Goal: Check status: Check status

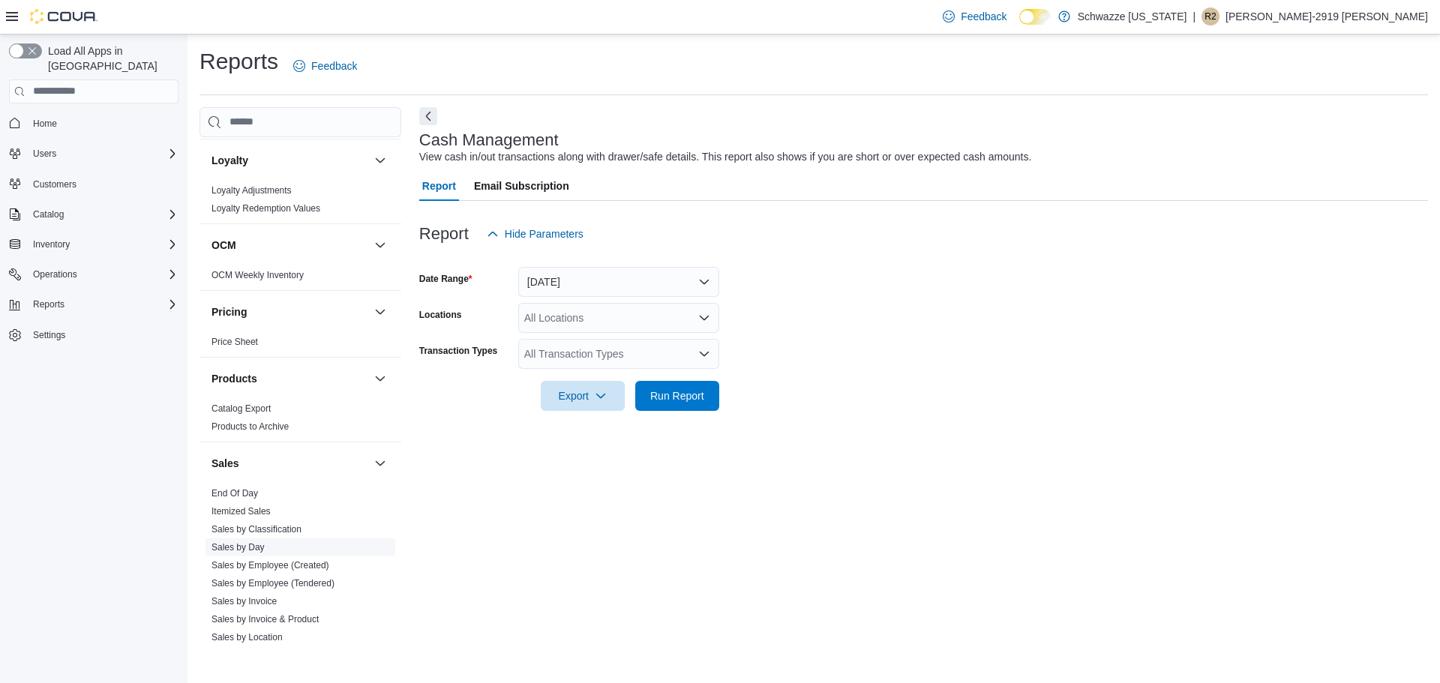
scroll to position [750, 0]
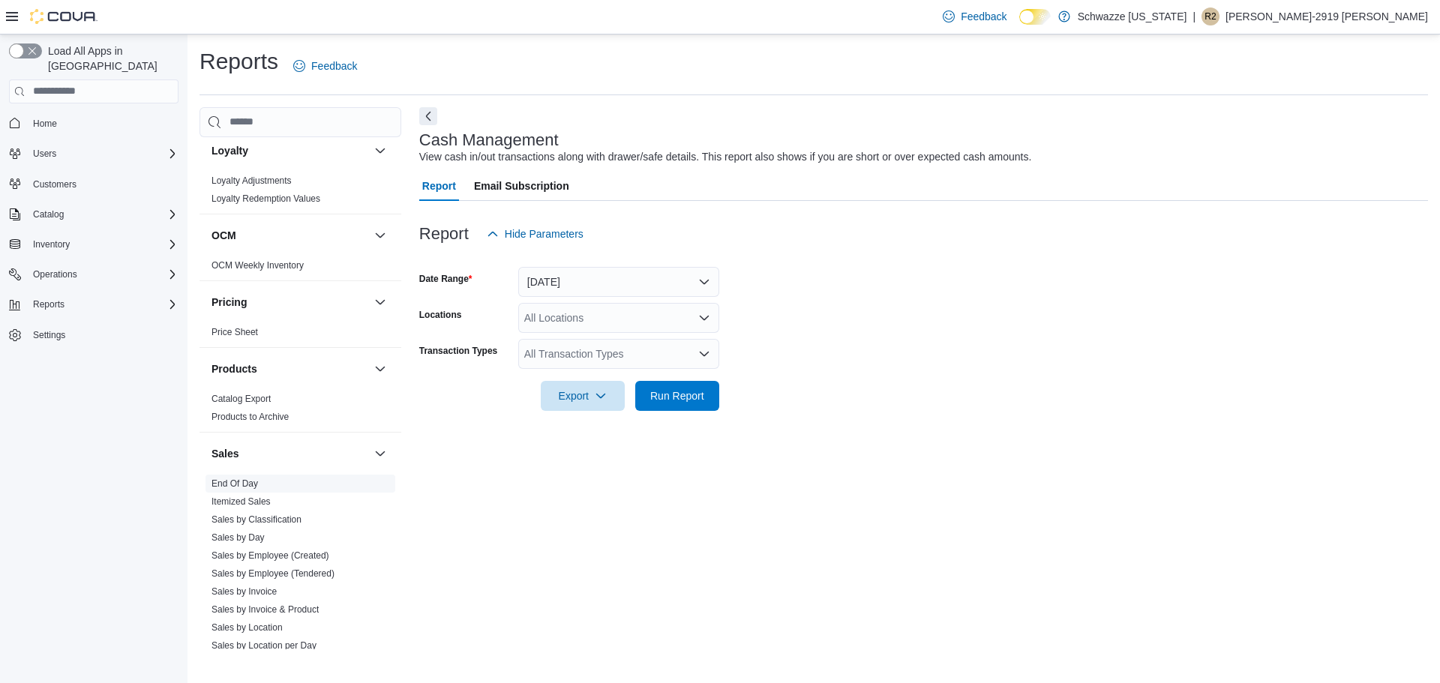
click at [235, 481] on link "End Of Day" at bounding box center [234, 483] width 46 height 10
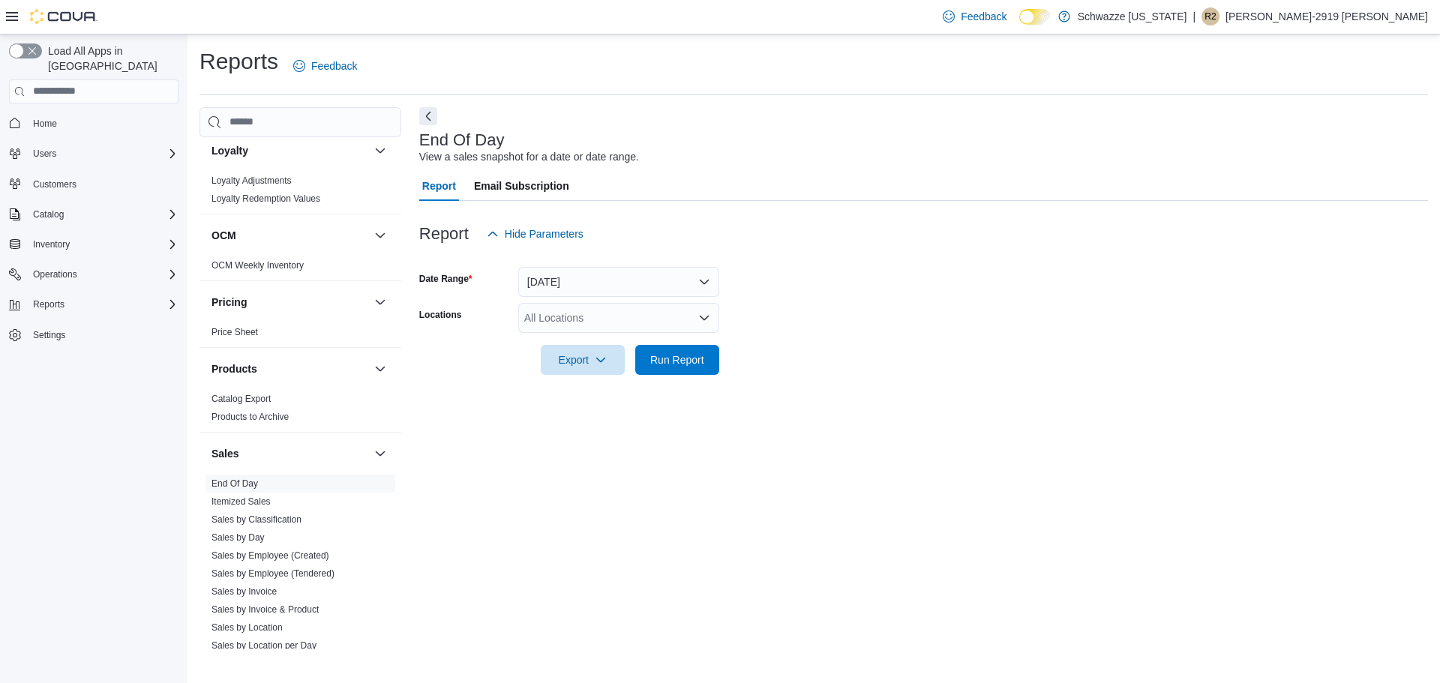
click at [563, 322] on div "All Locations" at bounding box center [618, 318] width 201 height 30
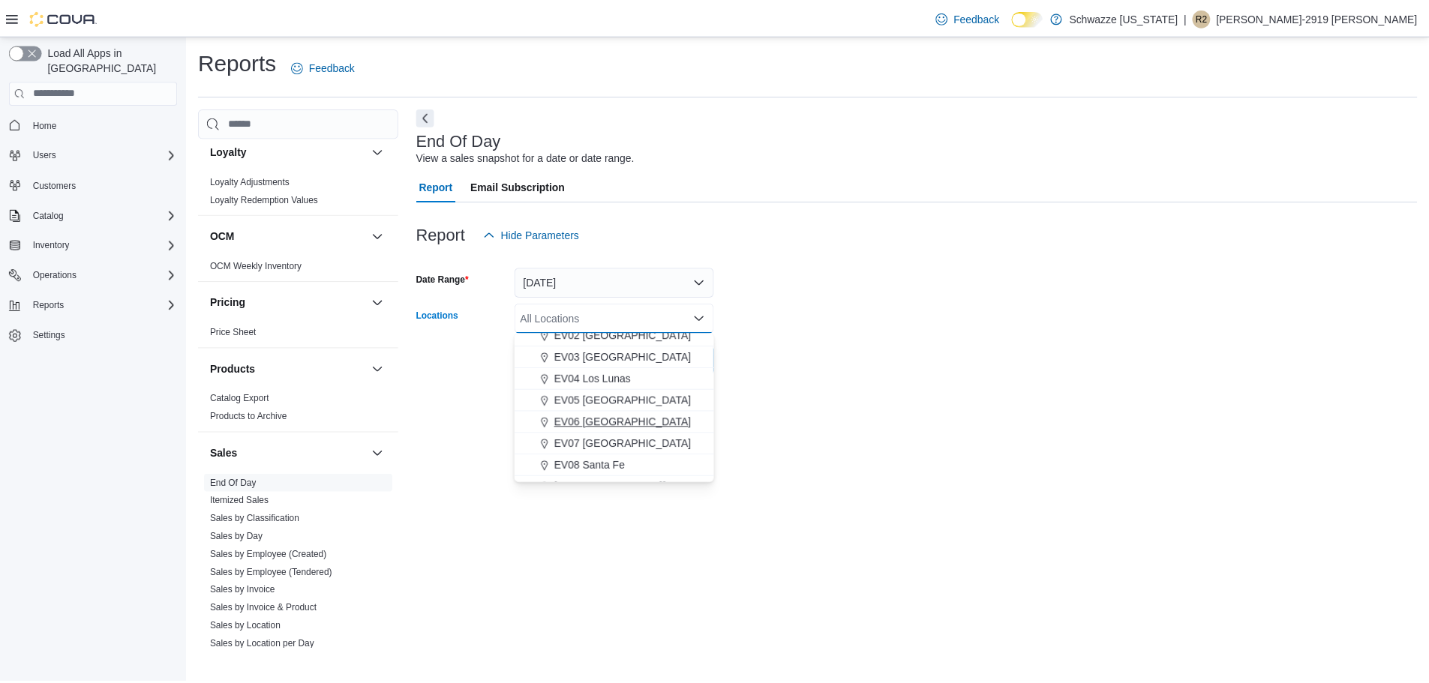
scroll to position [75, 0]
click at [631, 417] on span "EV06 [GEOGRAPHIC_DATA]" at bounding box center [627, 420] width 138 height 15
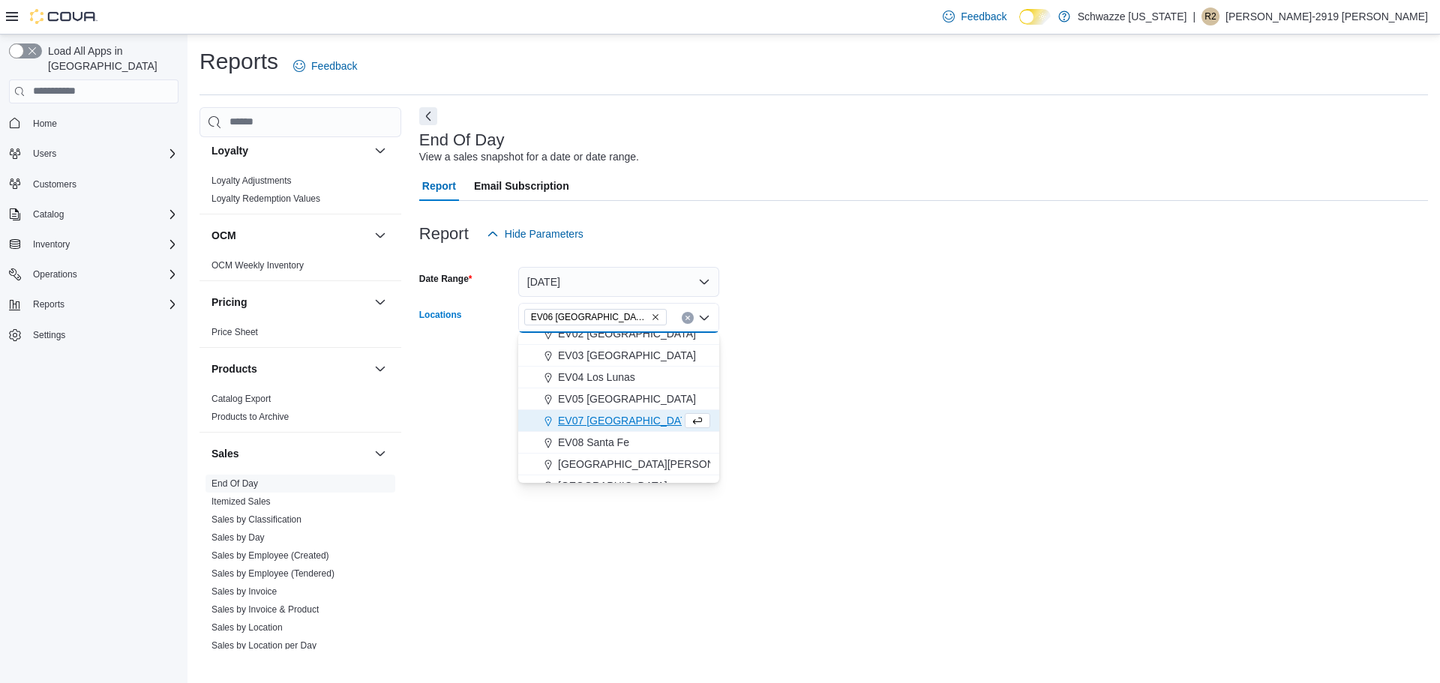
click at [827, 395] on div "End Of Day View a sales snapshot for a date or date range. Report Email Subscri…" at bounding box center [923, 378] width 1009 height 542
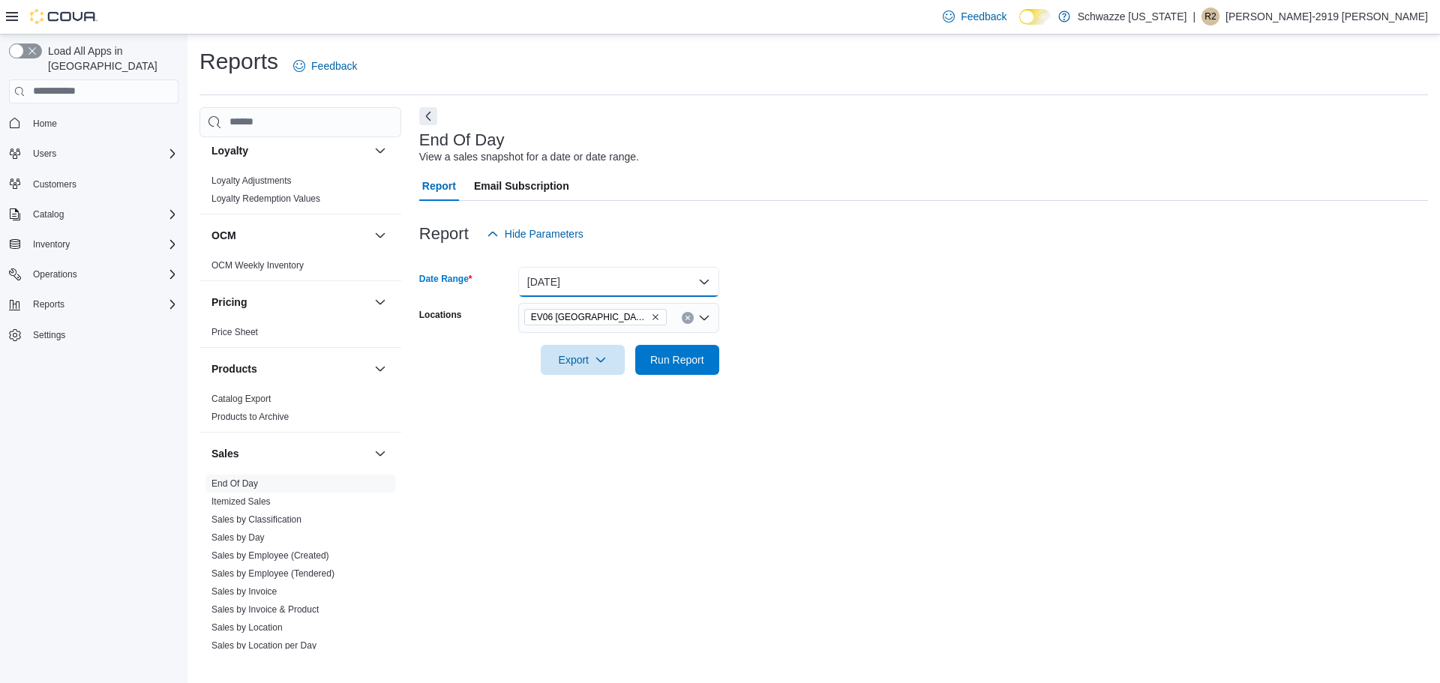
click at [583, 283] on button "[DATE]" at bounding box center [618, 282] width 201 height 30
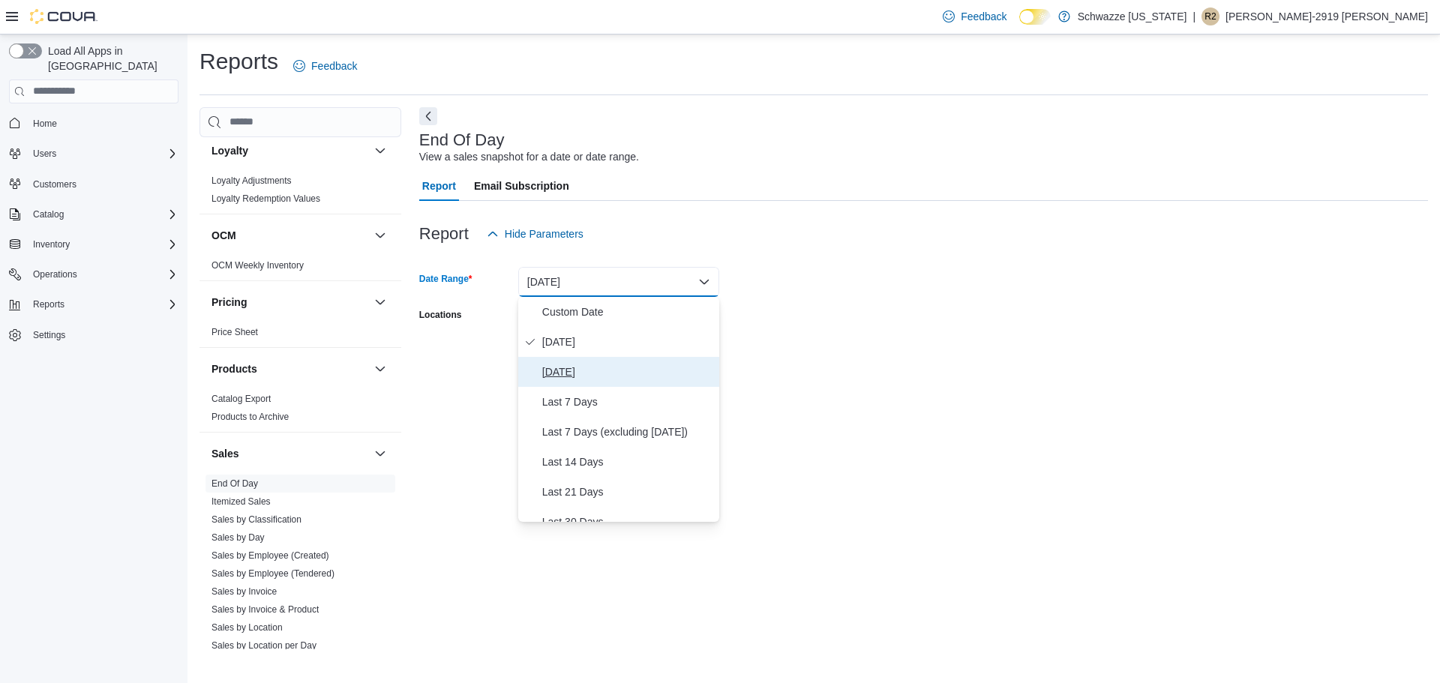
click at [567, 381] on button "[DATE]" at bounding box center [618, 372] width 201 height 30
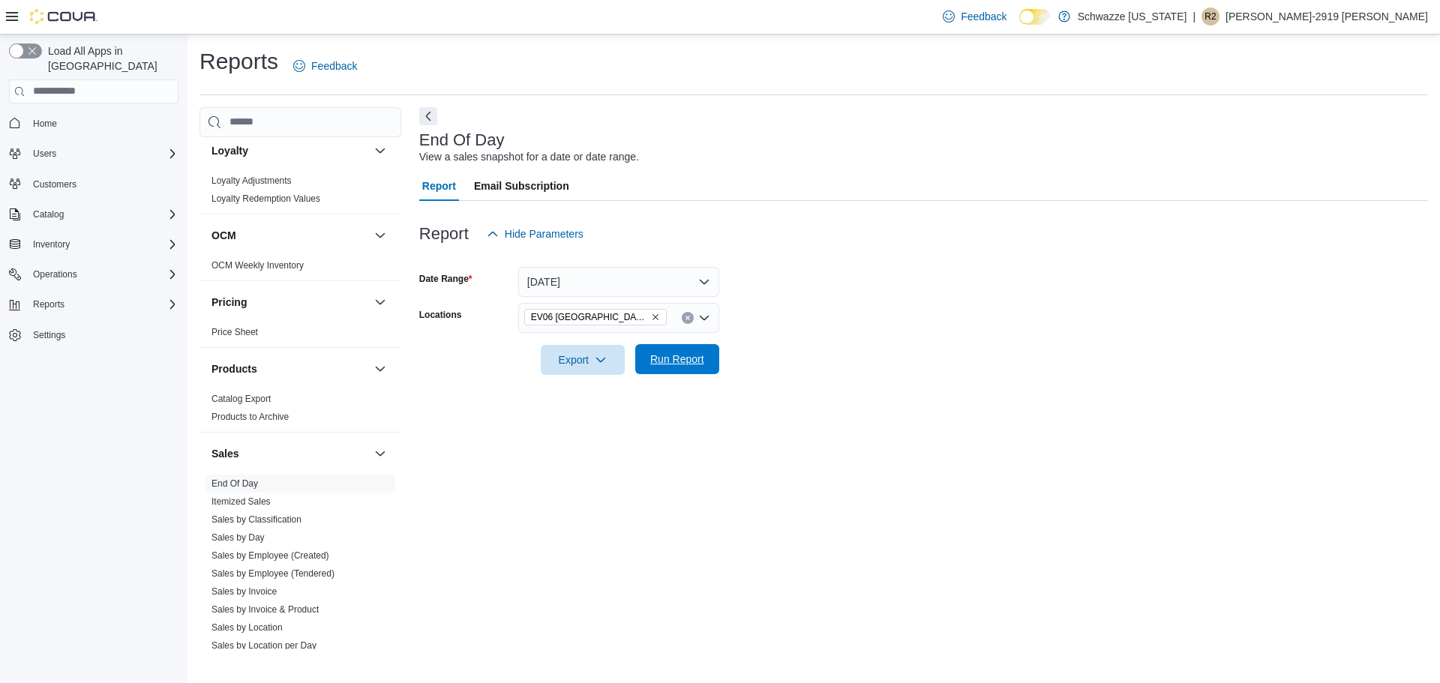
click at [692, 351] on span "Run Report" at bounding box center [677, 359] width 66 height 30
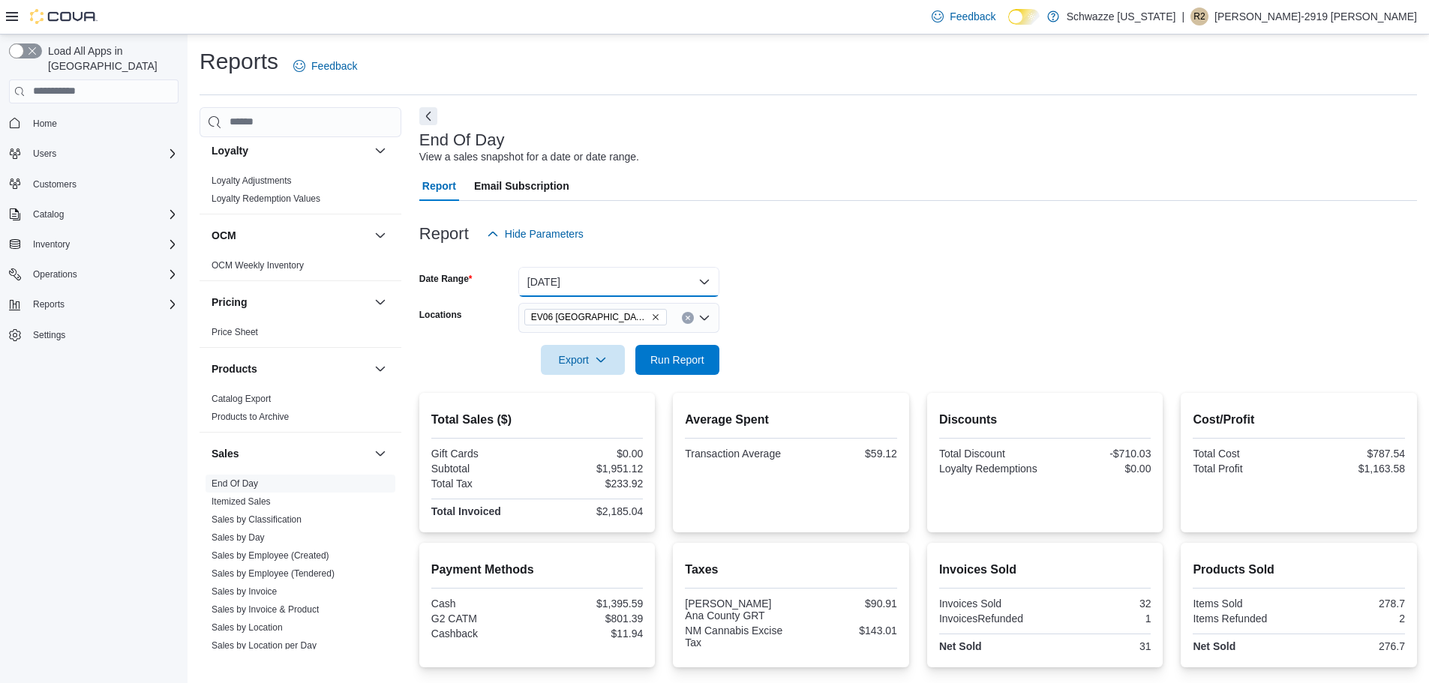
click at [548, 290] on button "[DATE]" at bounding box center [618, 282] width 201 height 30
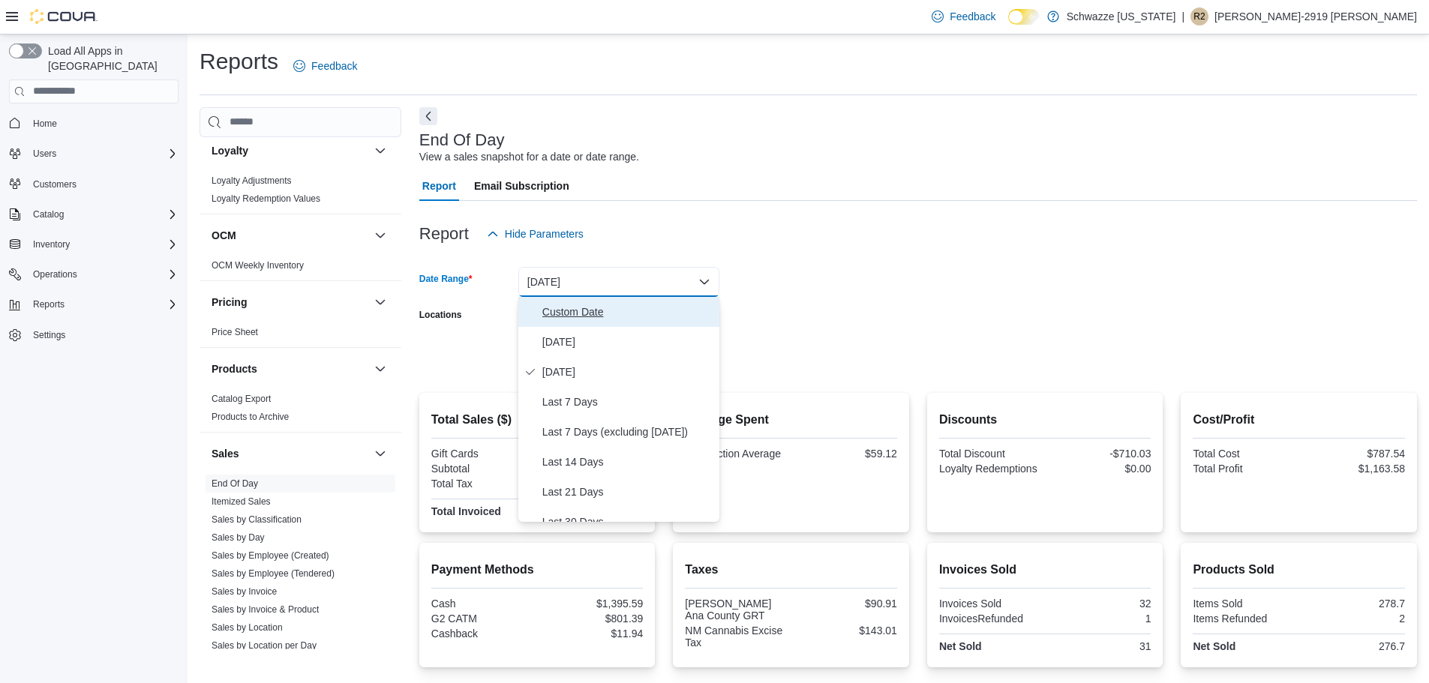
click at [580, 313] on span "Custom Date" at bounding box center [627, 312] width 171 height 18
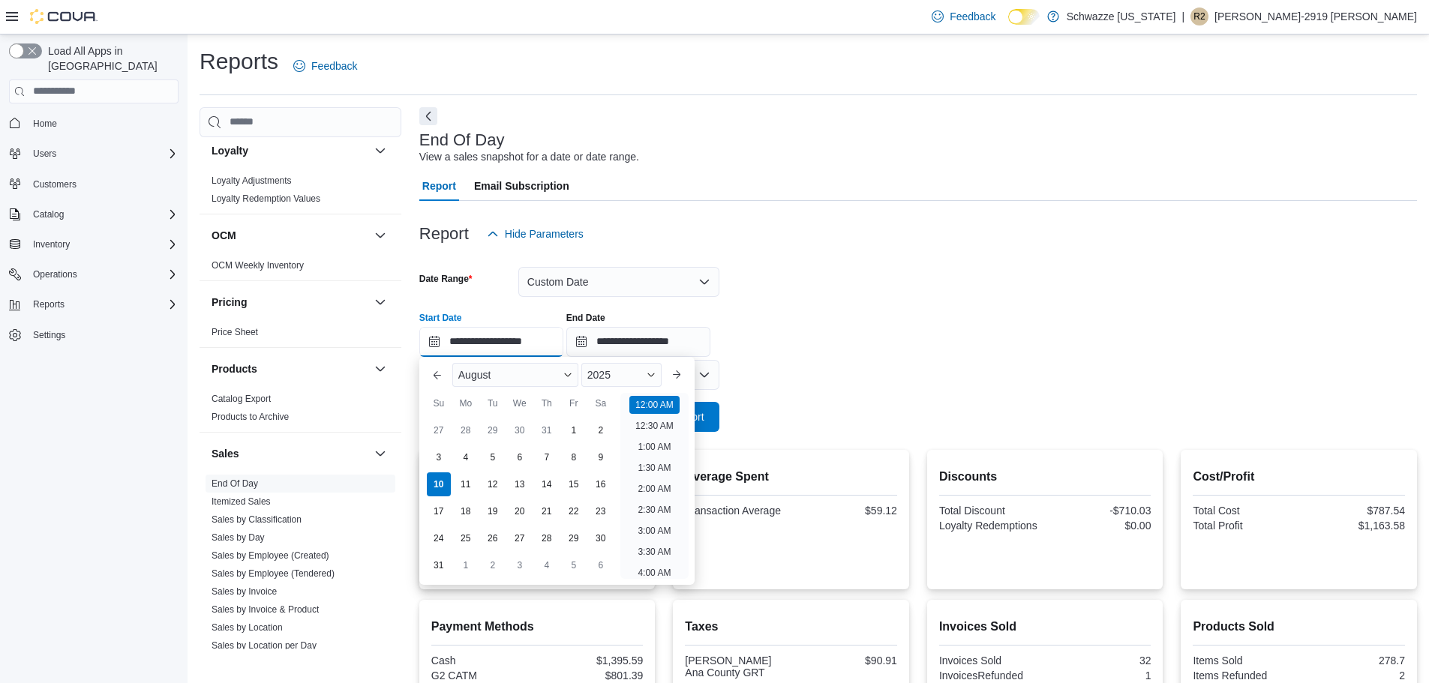
click at [520, 343] on input "**********" at bounding box center [491, 342] width 144 height 30
click at [569, 458] on div "8" at bounding box center [573, 457] width 26 height 26
type input "**********"
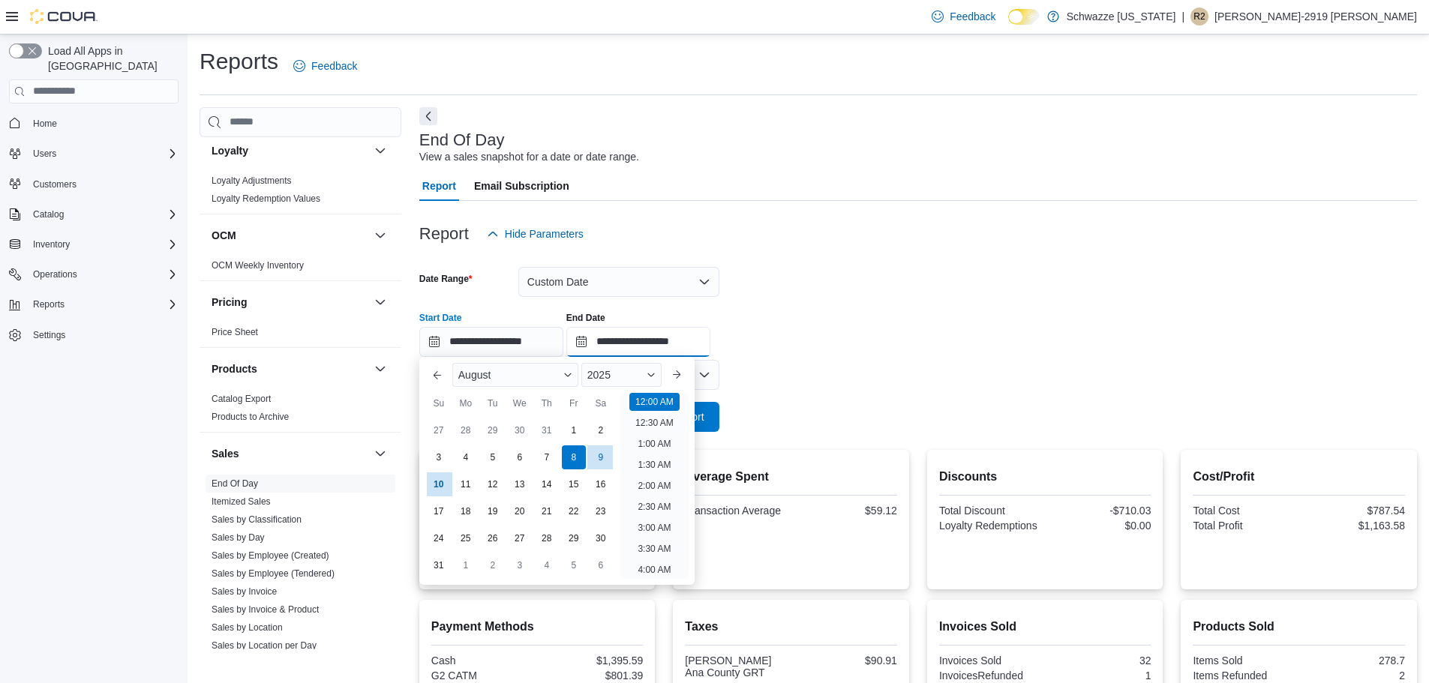
click at [637, 335] on input "**********" at bounding box center [638, 342] width 144 height 30
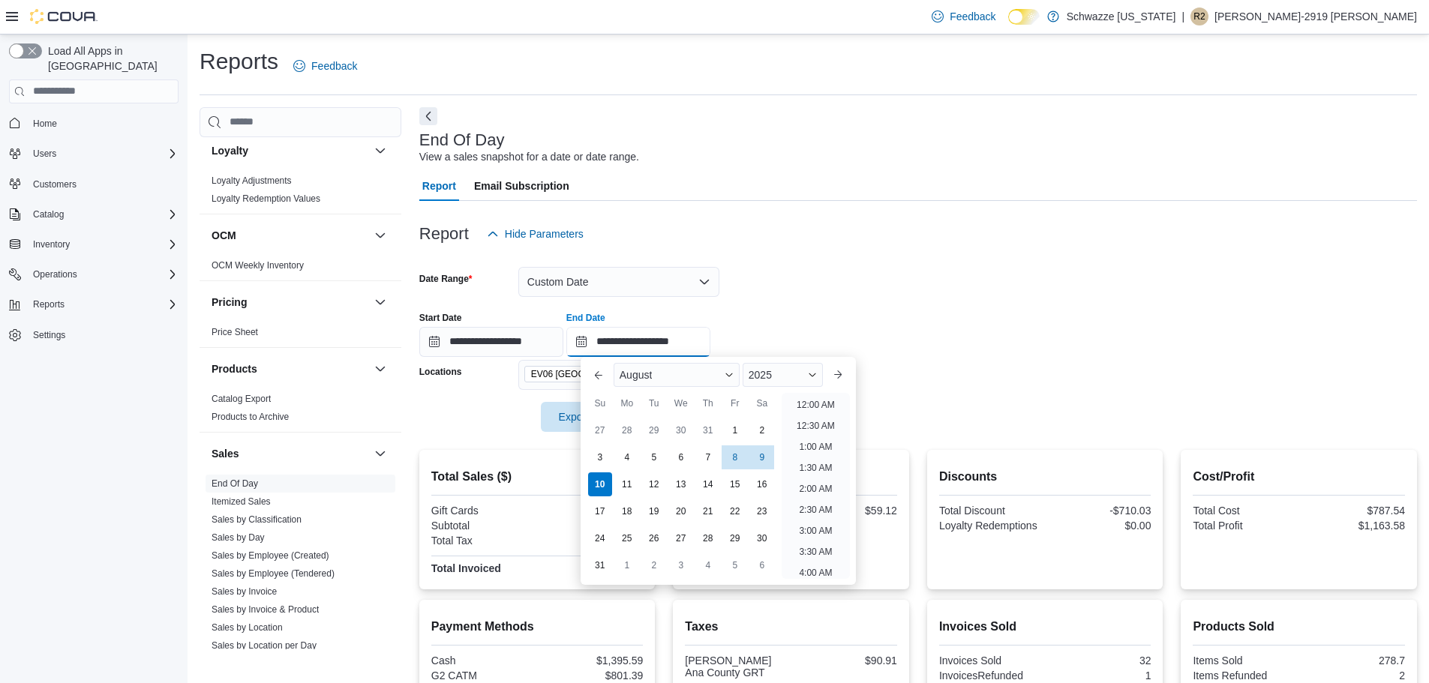
scroll to position [825, 0]
click at [735, 455] on div "8" at bounding box center [734, 457] width 26 height 26
type input "**********"
click at [913, 302] on div "**********" at bounding box center [917, 328] width 997 height 57
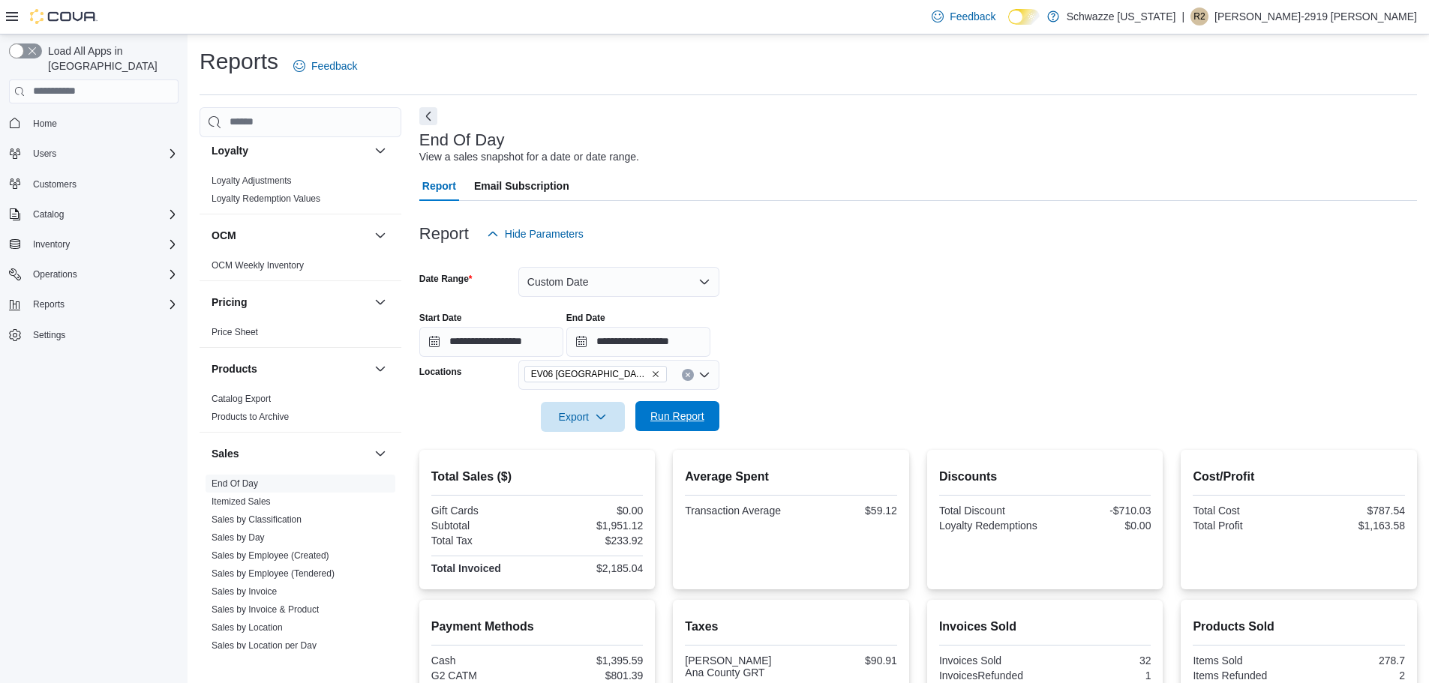
click at [703, 421] on span "Run Report" at bounding box center [677, 416] width 54 height 15
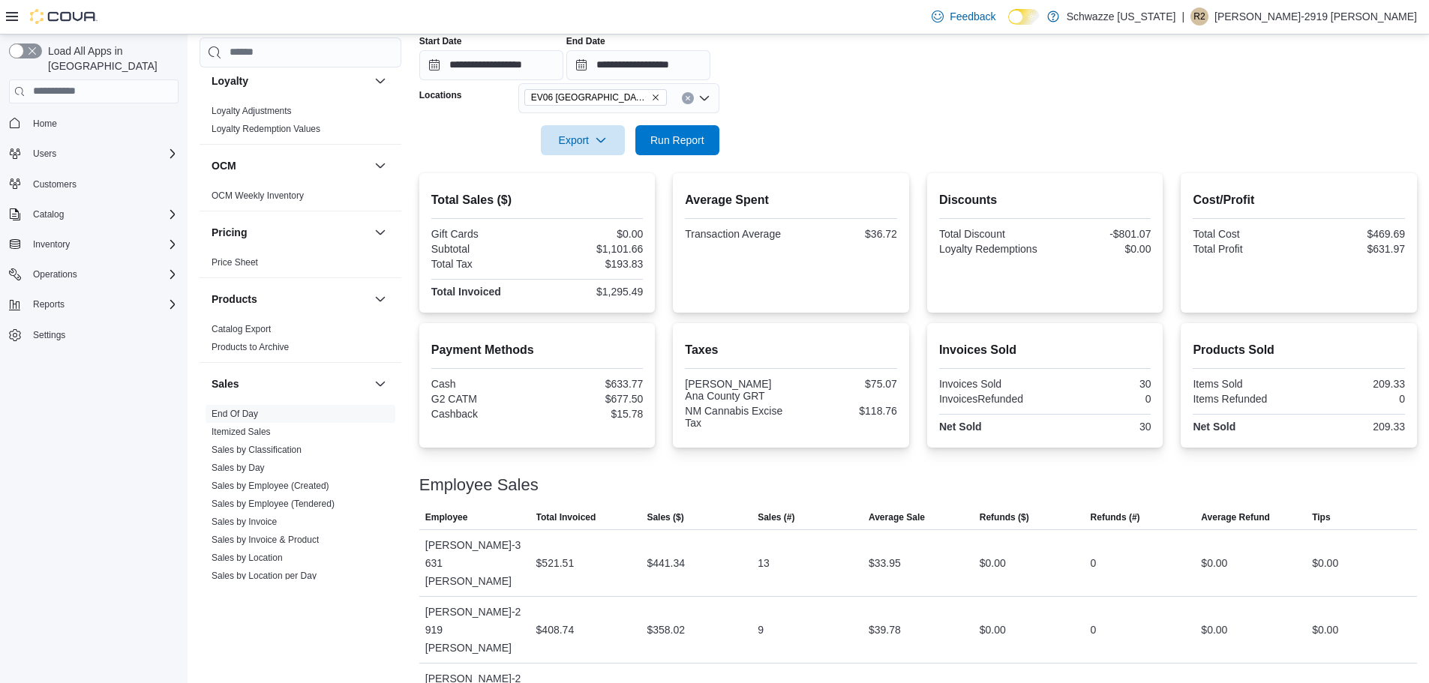
scroll to position [281, 0]
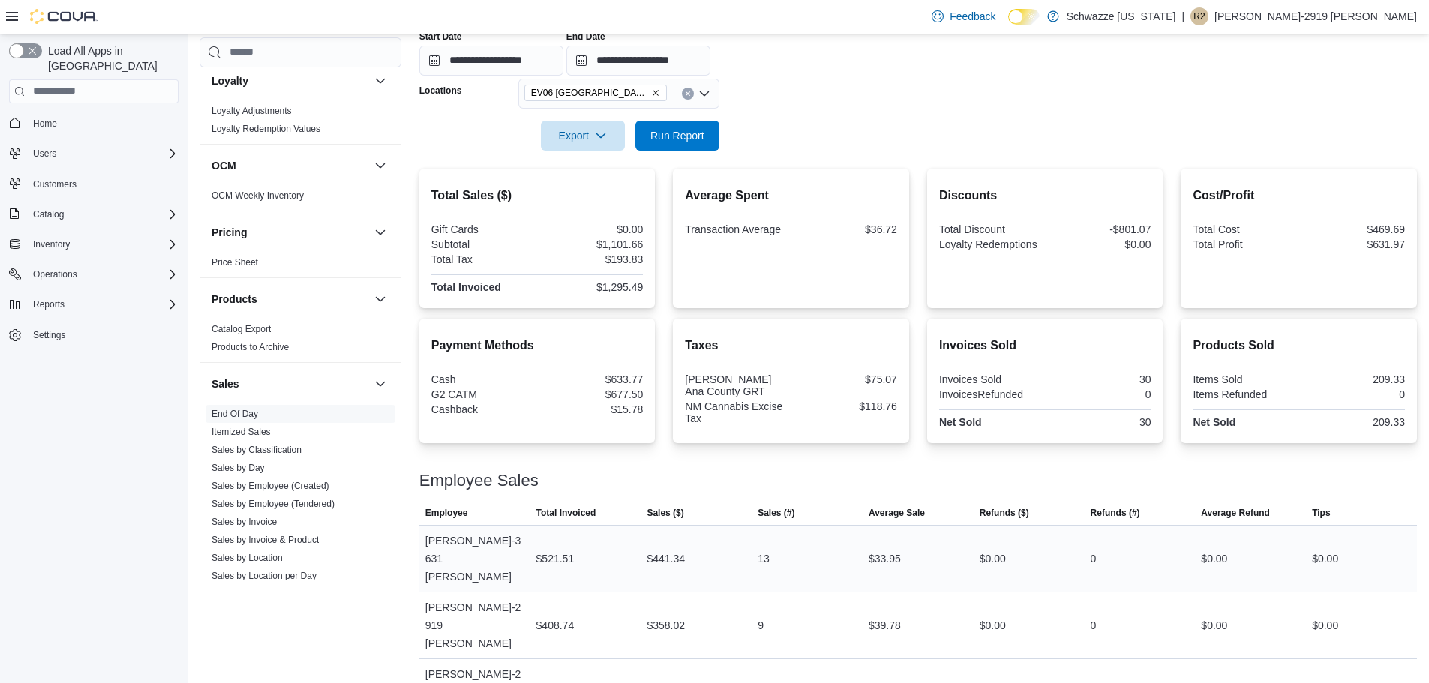
click at [1067, 571] on td "Refunds ($) $0.00" at bounding box center [1028, 558] width 111 height 67
click at [42, 487] on div "Load All Apps in [GEOGRAPHIC_DATA] Home Users Customers Catalog Inventory Opera…" at bounding box center [93, 362] width 187 height 656
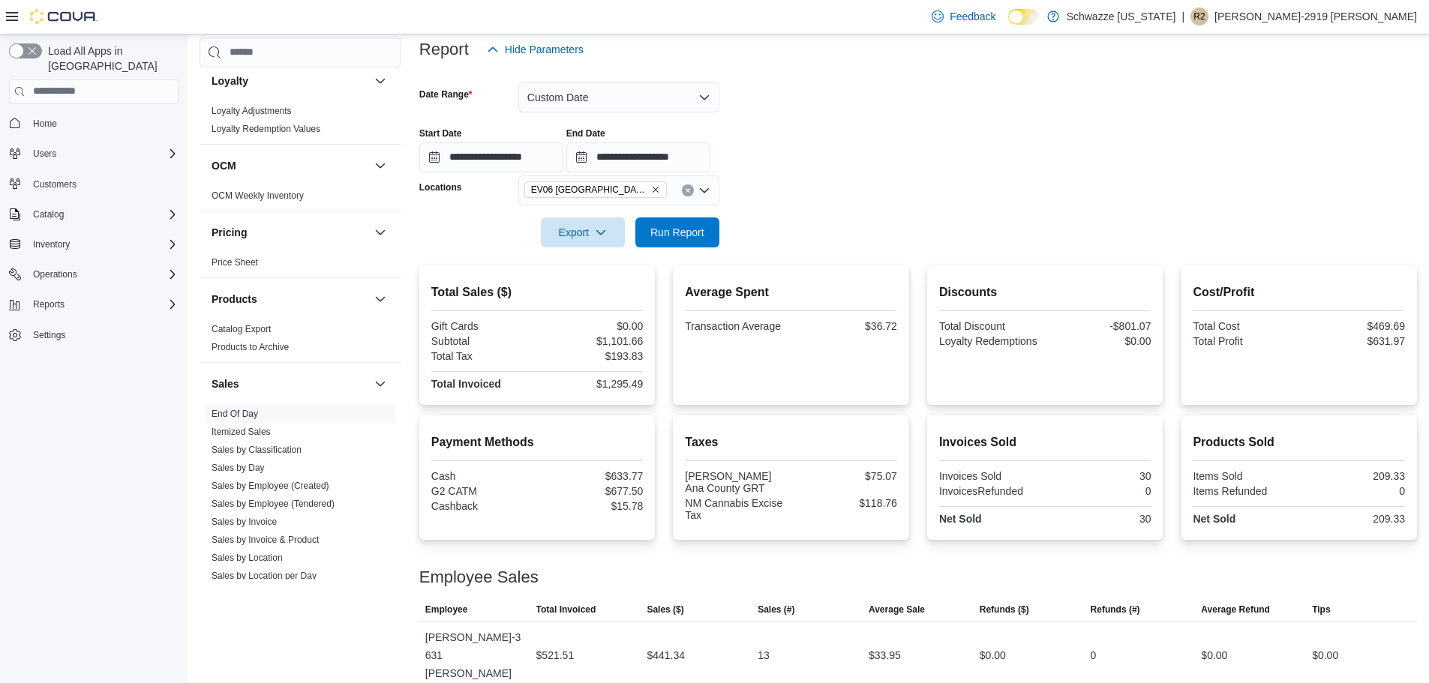
scroll to position [37, 0]
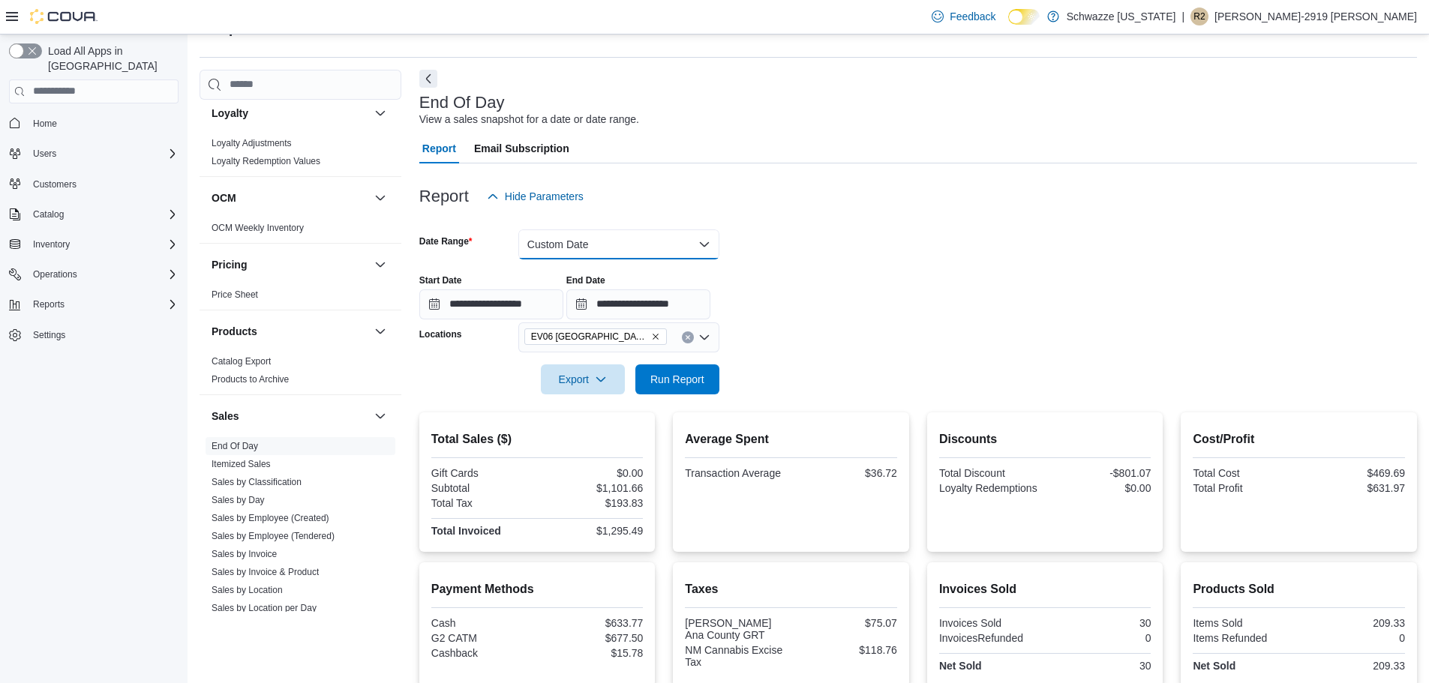
click at [562, 234] on button "Custom Date" at bounding box center [618, 244] width 201 height 30
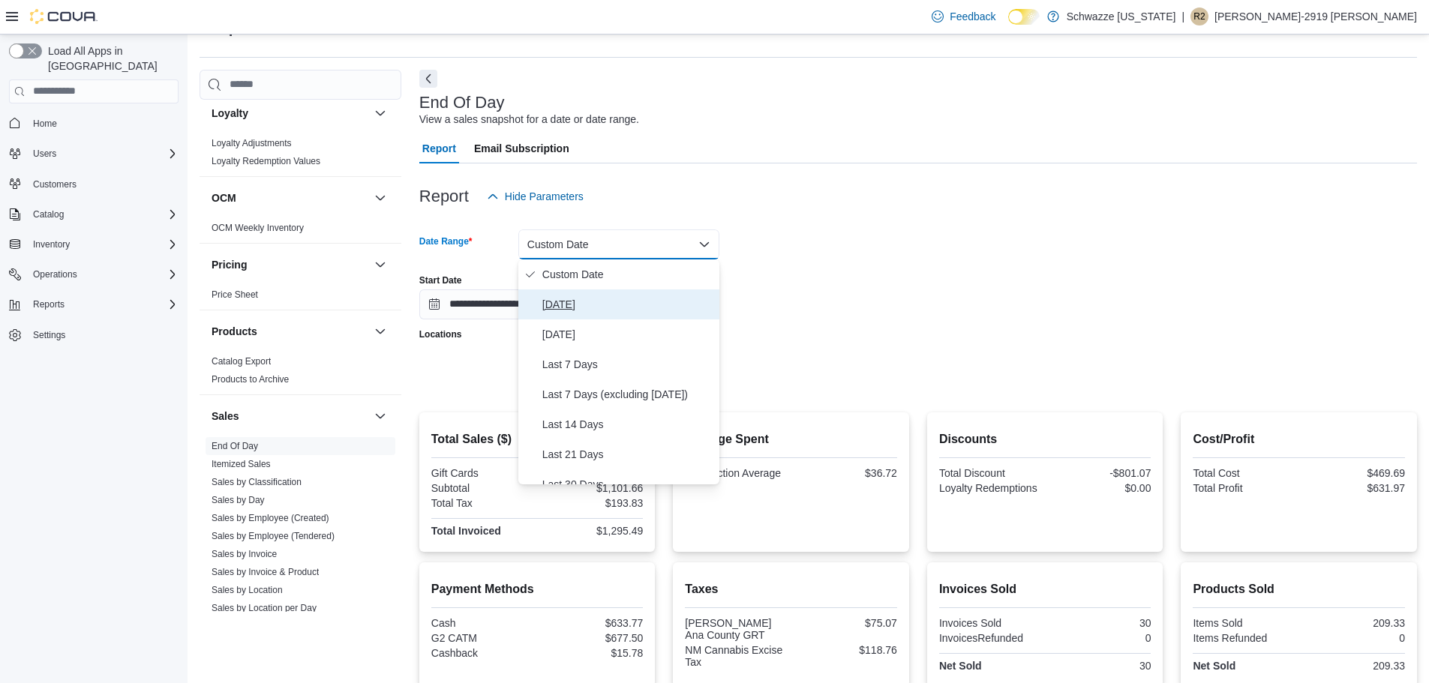
click at [571, 298] on span "[DATE]" at bounding box center [627, 304] width 171 height 18
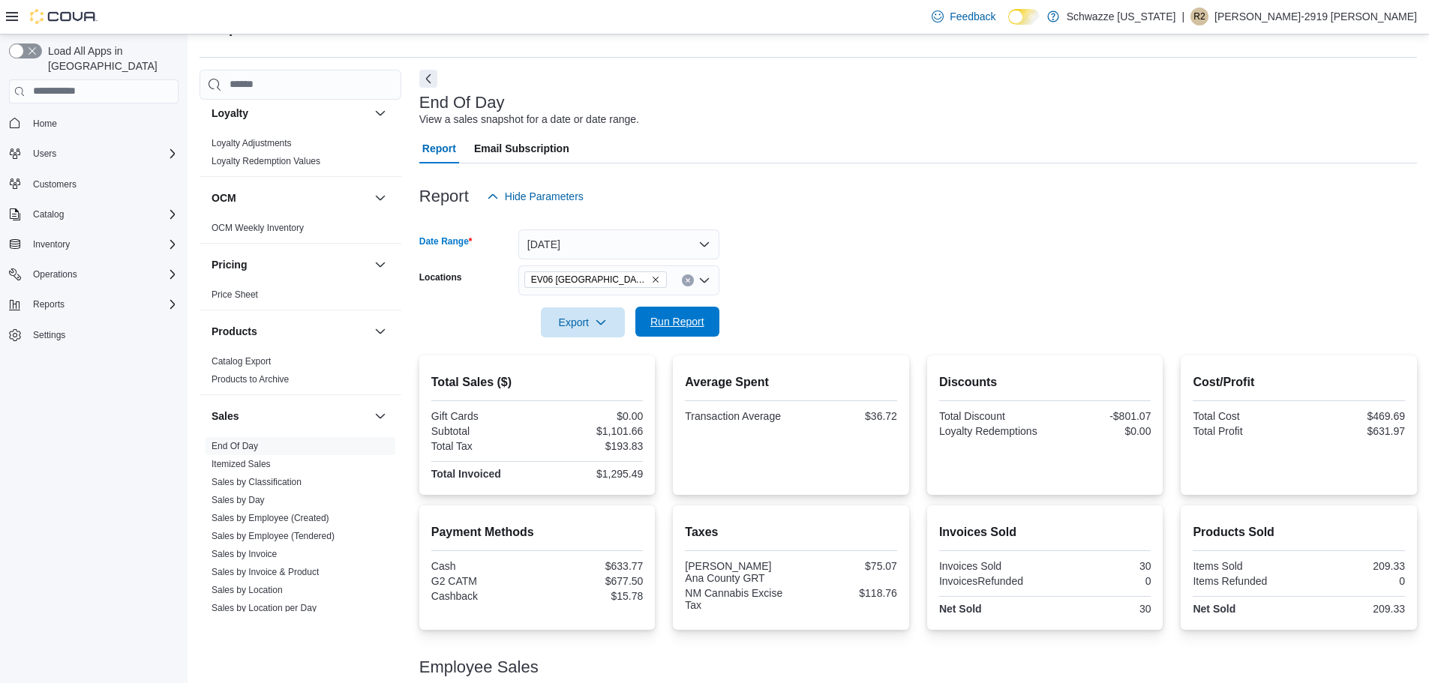
click at [701, 327] on span "Run Report" at bounding box center [677, 321] width 54 height 15
